Goal: Task Accomplishment & Management: Use online tool/utility

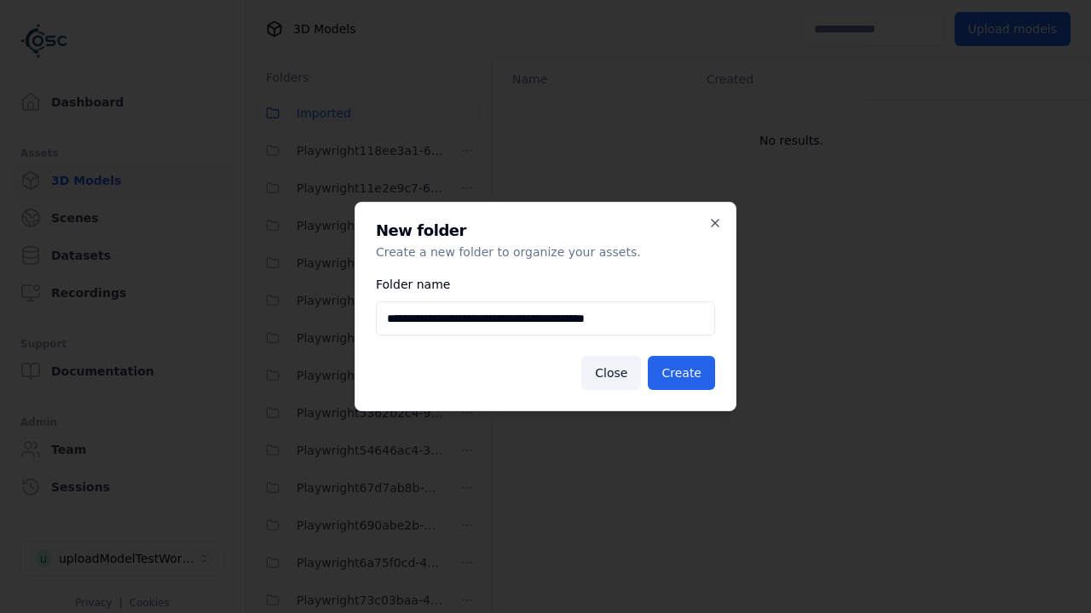
scroll to position [788, 0]
type input "**********"
click at [683, 373] on button "Create" at bounding box center [681, 373] width 67 height 34
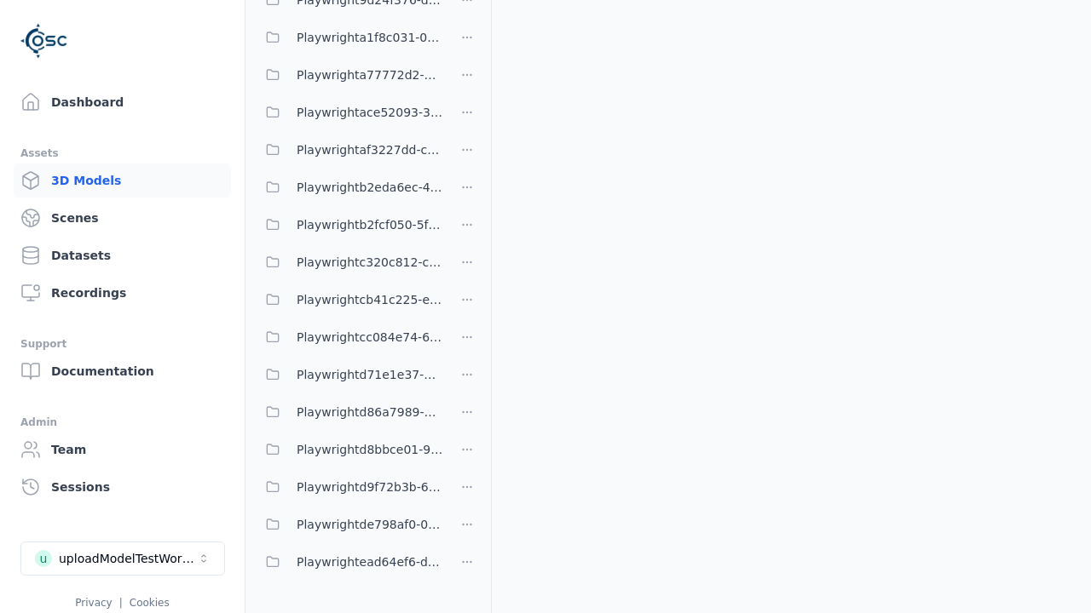
click at [349, 562] on span "Playwrightead64ef6-db1b-4d5a-b49f-5bade78b8f72" at bounding box center [370, 562] width 147 height 20
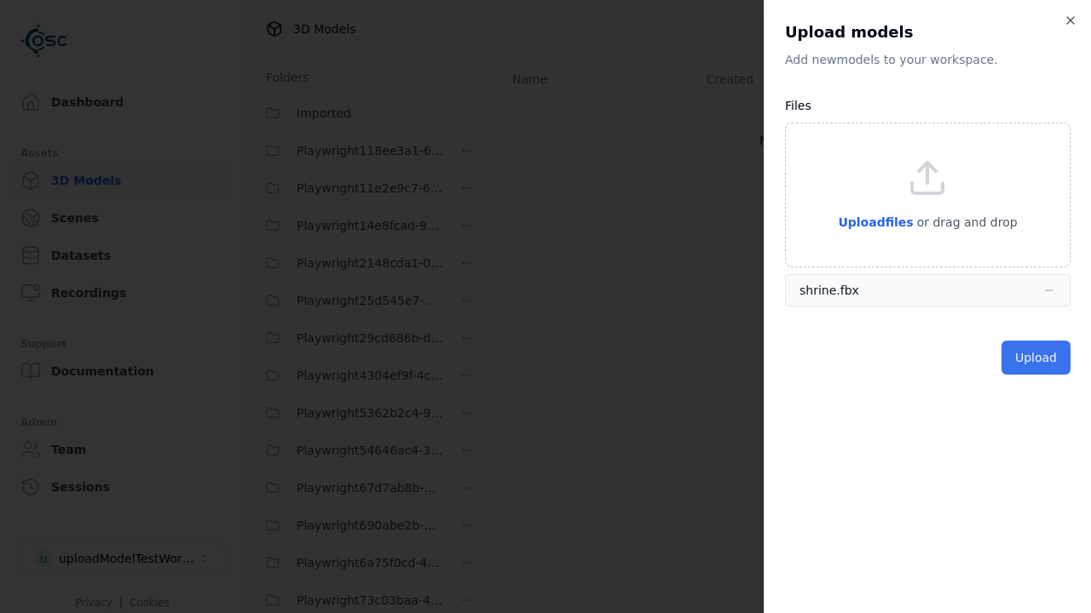
click at [1037, 358] on button "Upload" at bounding box center [1035, 358] width 69 height 34
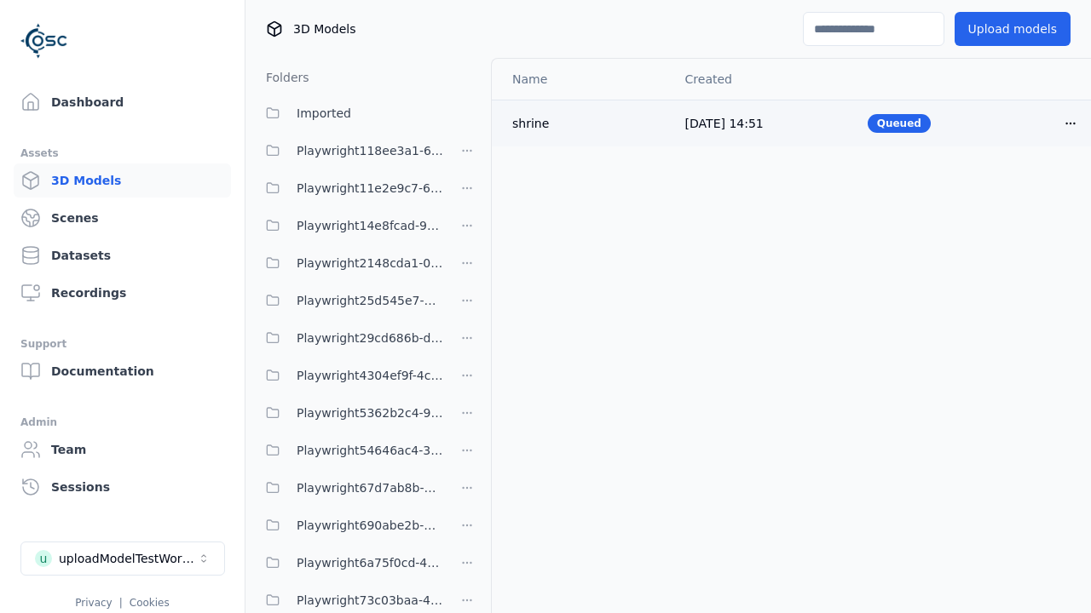
click at [1070, 123] on html "Support Dashboard Assets 3D Models Scenes Datasets Recordings Support Documenta…" at bounding box center [545, 306] width 1091 height 613
click at [1033, 189] on div "Delete" at bounding box center [1032, 189] width 101 height 27
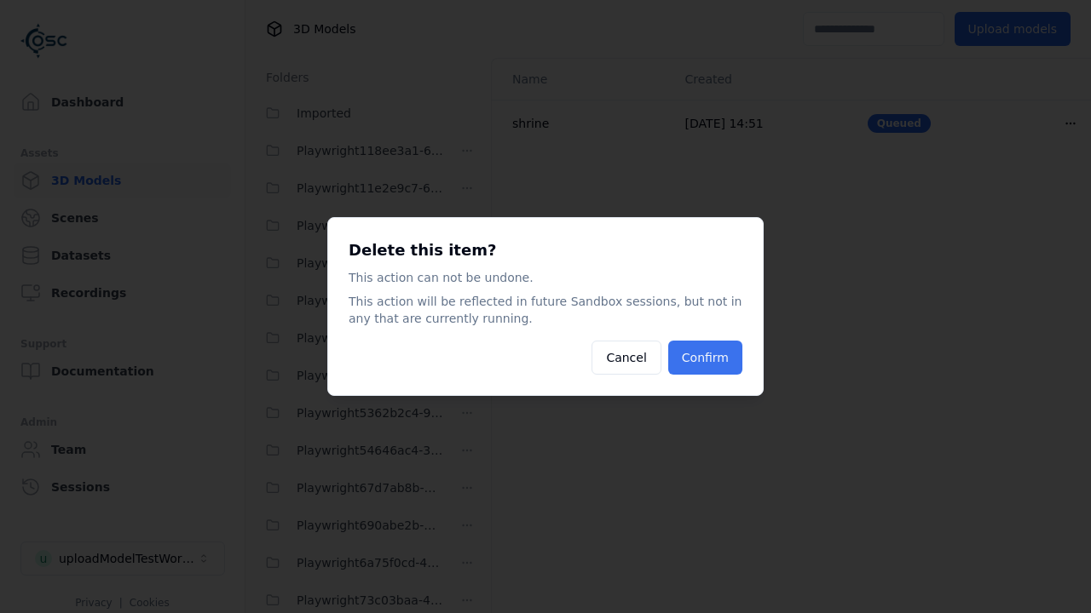
click at [706, 358] on button "Confirm" at bounding box center [705, 358] width 74 height 34
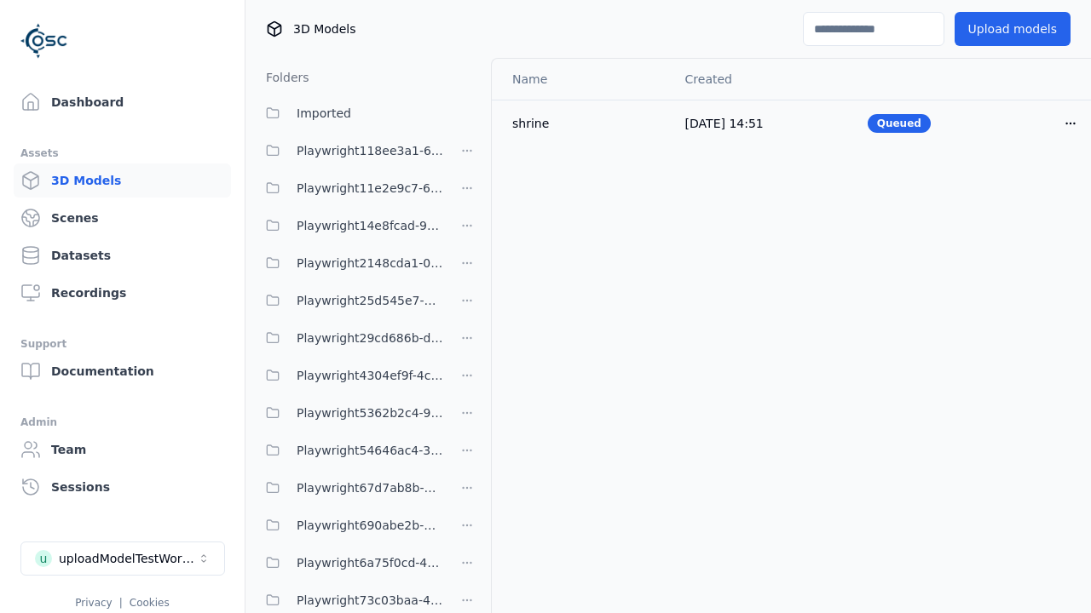
click at [467, 494] on html "Support Dashboard Assets 3D Models Scenes Datasets Recordings Support Documenta…" at bounding box center [545, 306] width 1091 height 613
